Goal: Transaction & Acquisition: Purchase product/service

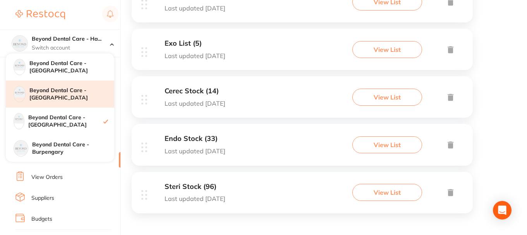
scroll to position [180, 0]
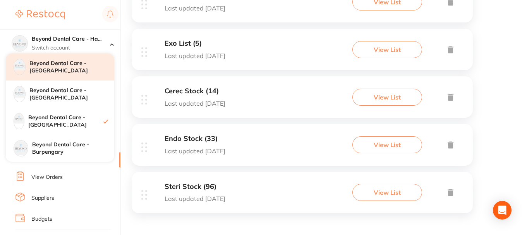
click at [73, 69] on h4 "Beyond Dental Care - [GEOGRAPHIC_DATA]" at bounding box center [71, 67] width 85 height 15
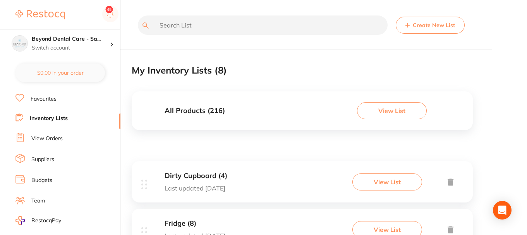
click at [52, 140] on link "View Orders" at bounding box center [46, 139] width 31 height 8
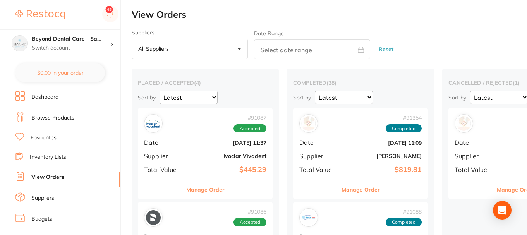
click at [51, 116] on link "Browse Products" at bounding box center [52, 118] width 43 height 8
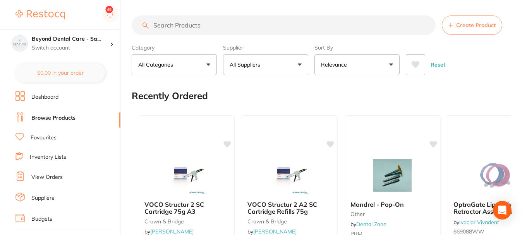
click at [215, 25] on input "search" at bounding box center [284, 24] width 304 height 19
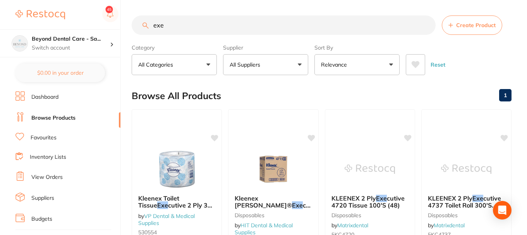
click at [169, 25] on input "exe" at bounding box center [284, 24] width 304 height 19
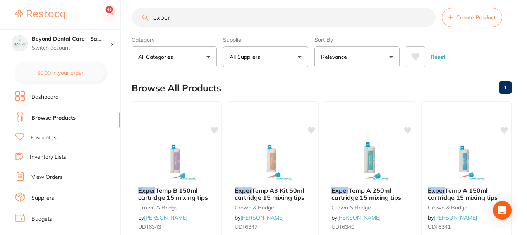
scroll to position [85, 0]
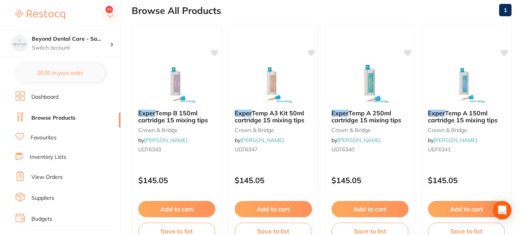
type input "exper"
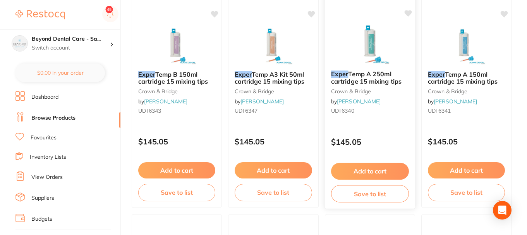
click at [358, 45] on img at bounding box center [369, 44] width 51 height 39
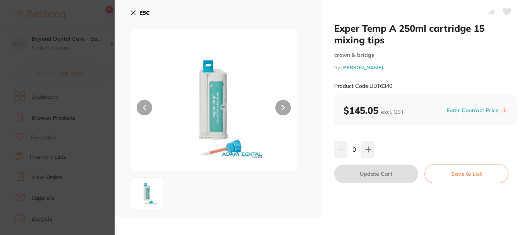
click at [140, 15] on b "ESC" at bounding box center [144, 12] width 10 height 7
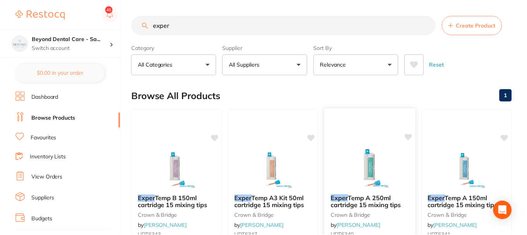
scroll to position [124, 0]
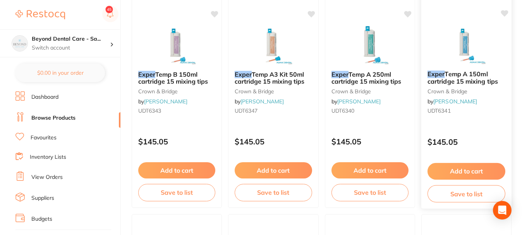
click at [481, 50] on img at bounding box center [466, 44] width 51 height 39
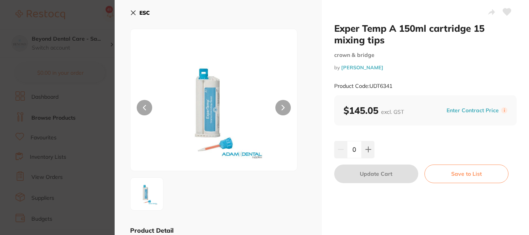
click at [139, 13] on b "ESC" at bounding box center [144, 12] width 10 height 7
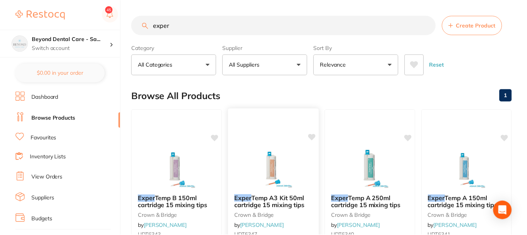
scroll to position [124, 0]
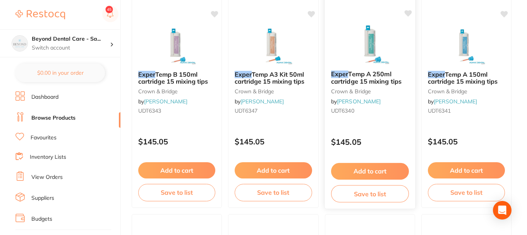
click at [361, 59] on img at bounding box center [369, 44] width 51 height 39
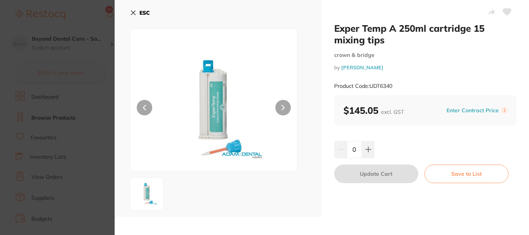
click at [143, 13] on b "ESC" at bounding box center [144, 12] width 10 height 7
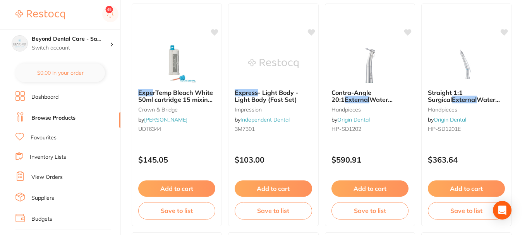
scroll to position [550, 0]
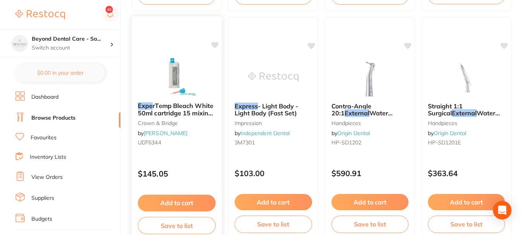
click at [181, 78] on img at bounding box center [176, 76] width 51 height 39
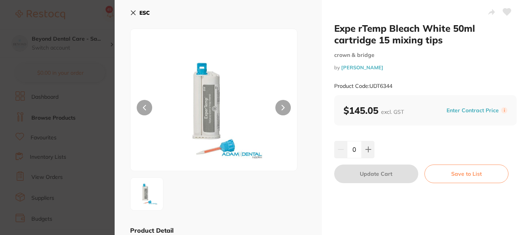
click at [88, 67] on section "Expe rTemp Bleach White 50ml cartridge 15 mixing tips crown & bridge by [PERSON…" at bounding box center [264, 117] width 529 height 235
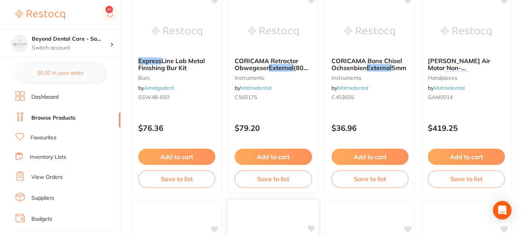
scroll to position [1053, 0]
click at [55, 122] on link "Browse Products" at bounding box center [53, 118] width 44 height 8
